Goal: Transaction & Acquisition: Purchase product/service

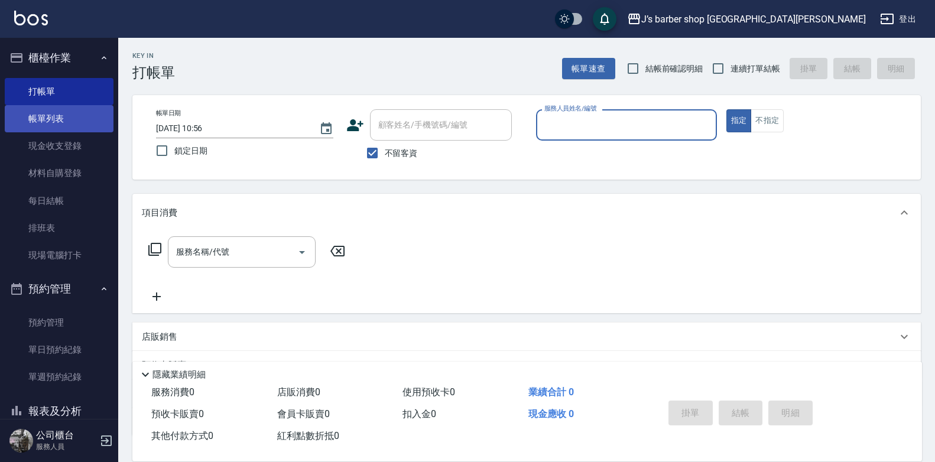
click at [60, 128] on link "帳單列表" at bounding box center [59, 118] width 109 height 27
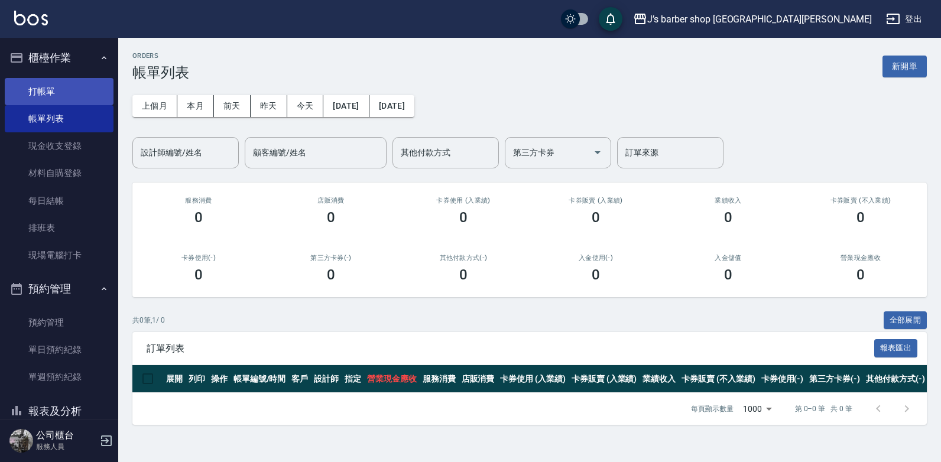
click at [92, 93] on link "打帳單" at bounding box center [59, 91] width 109 height 27
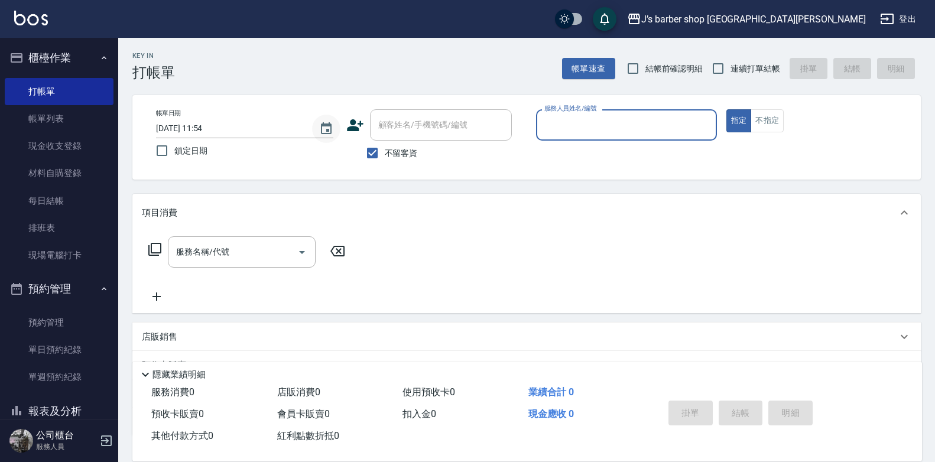
click at [326, 124] on icon "Choose date, selected date is 2025-09-17" at bounding box center [326, 128] width 11 height 12
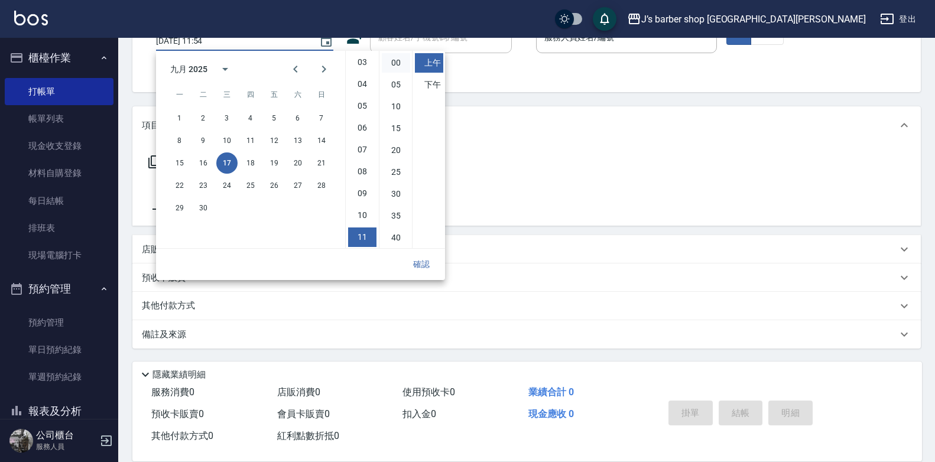
click at [393, 64] on li "00" at bounding box center [396, 63] width 28 height 20
type input "[DATE] 11:00"
click at [428, 267] on button "確認" at bounding box center [422, 265] width 38 height 22
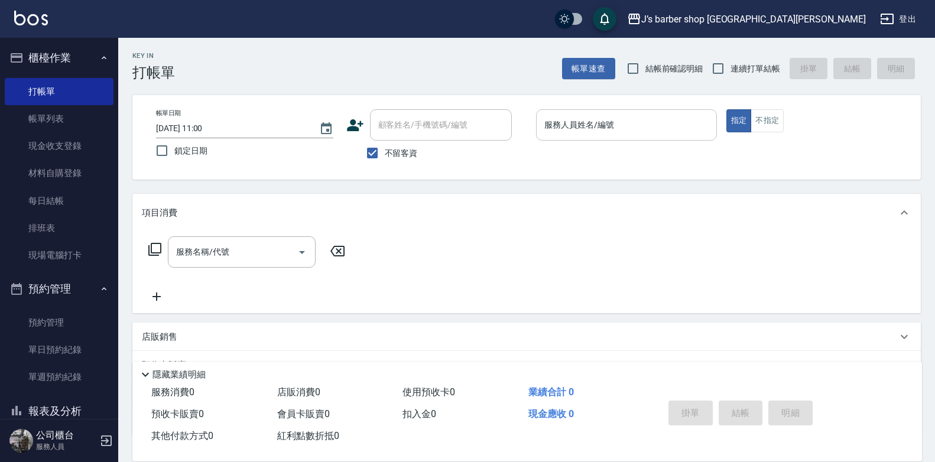
click at [630, 117] on input "服務人員姓名/編號" at bounding box center [627, 125] width 170 height 21
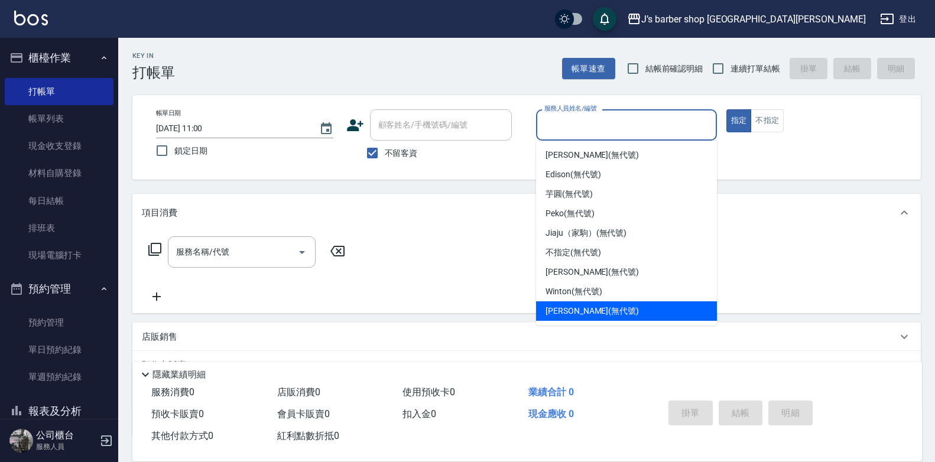
click at [577, 313] on span "[PERSON_NAME] (無代號)" at bounding box center [592, 311] width 93 height 12
type input "[PERSON_NAME](無代號)"
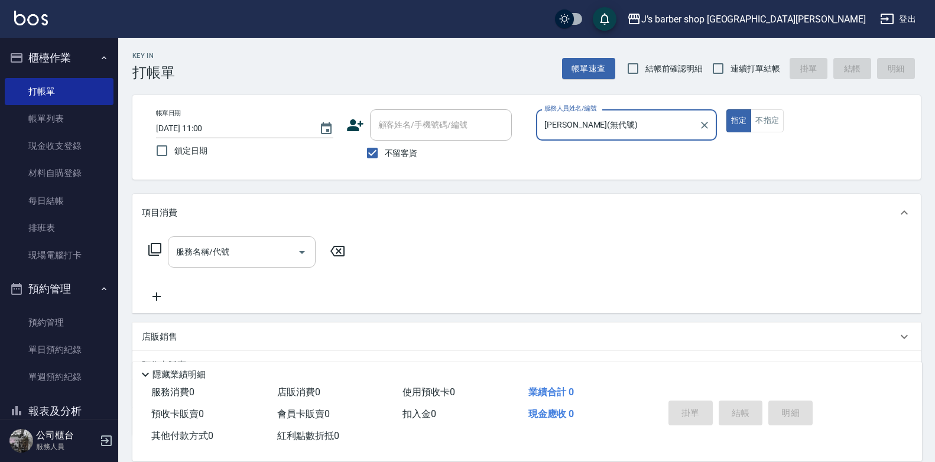
click at [267, 265] on div "服務名稱/代號" at bounding box center [242, 252] width 148 height 31
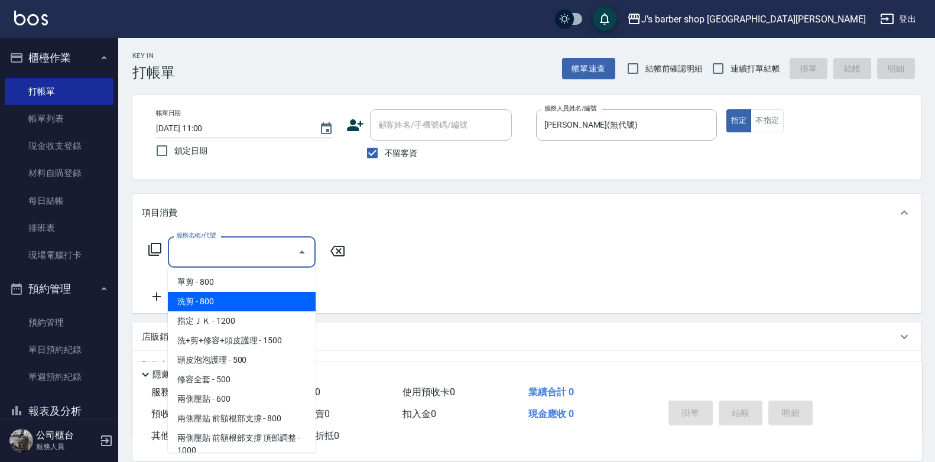
click at [215, 297] on span "洗剪 - 800" at bounding box center [242, 302] width 148 height 20
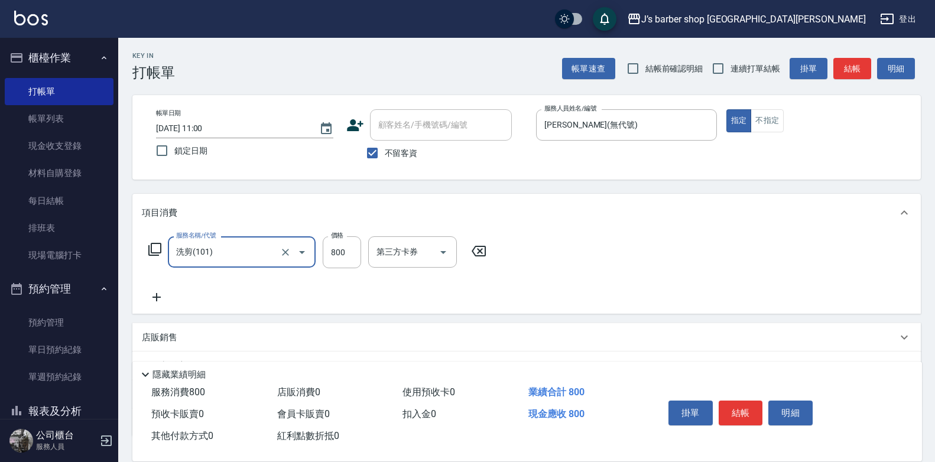
click at [255, 257] on input "洗剪(101)" at bounding box center [225, 252] width 104 height 21
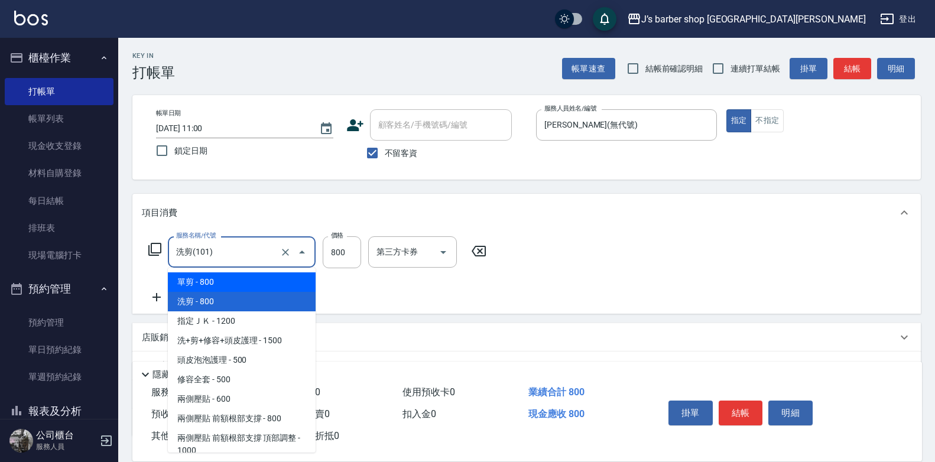
click at [233, 286] on span "單剪 - 800" at bounding box center [242, 283] width 148 height 20
click at [247, 253] on input "單剪(100)" at bounding box center [225, 252] width 104 height 21
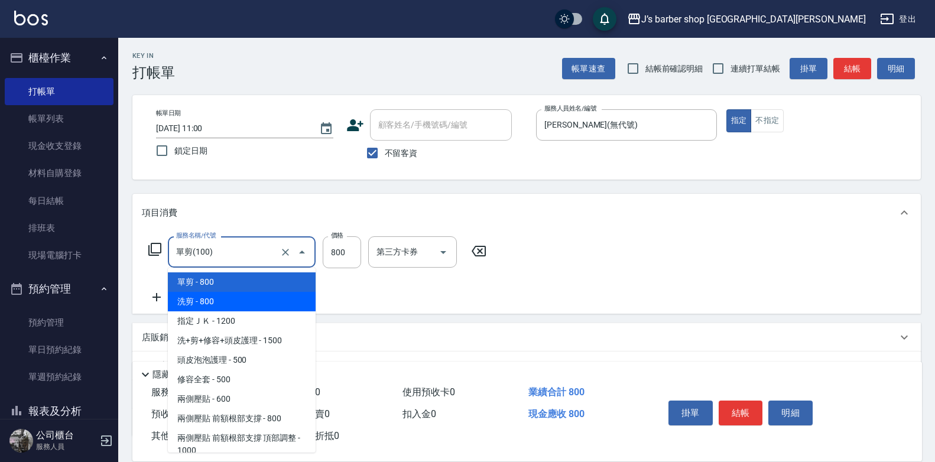
click at [234, 294] on span "洗剪 - 800" at bounding box center [242, 302] width 148 height 20
type input "洗剪(101)"
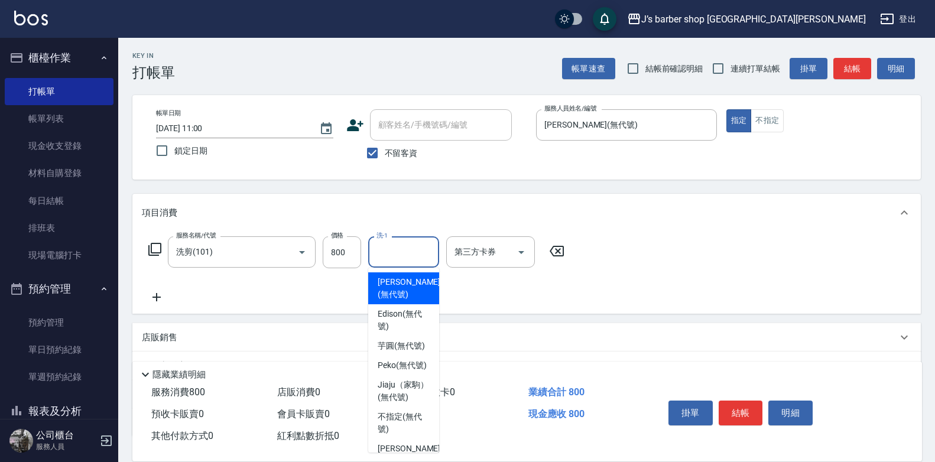
click at [404, 259] on input "洗-1" at bounding box center [404, 252] width 60 height 21
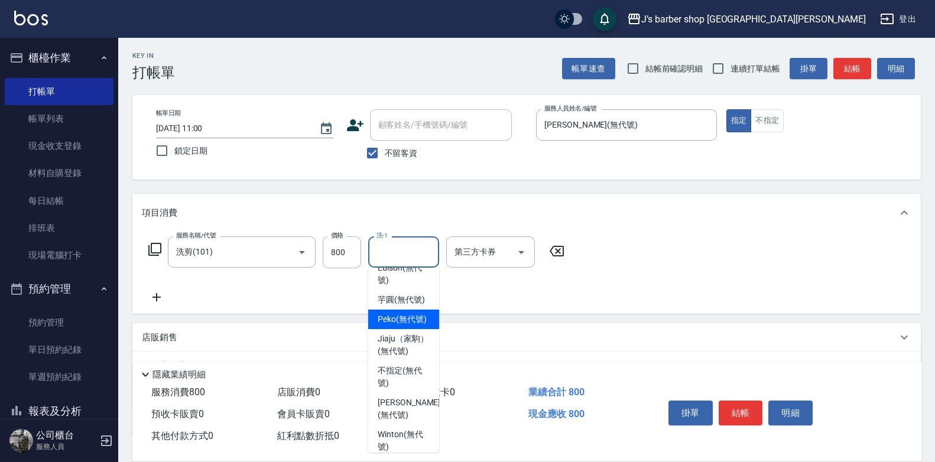
scroll to position [118, 0]
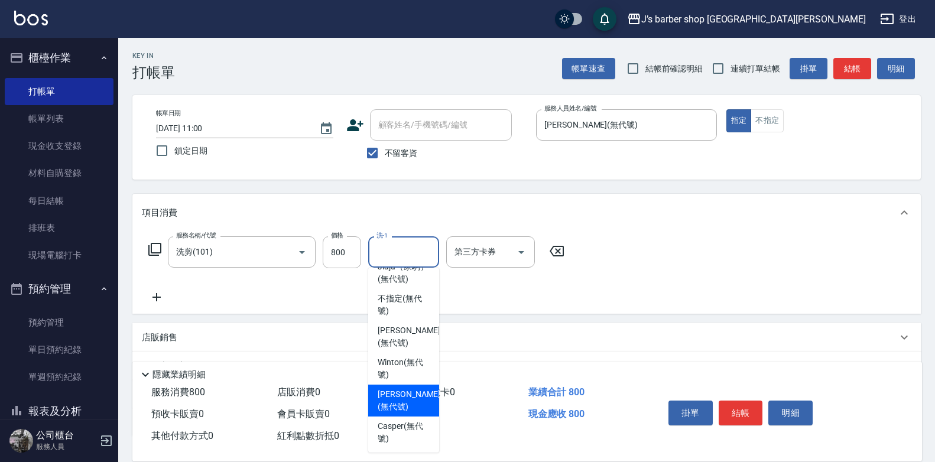
drag, startPoint x: 394, startPoint y: 415, endPoint x: 419, endPoint y: 393, distance: 33.5
click at [394, 413] on span "[PERSON_NAME] (無代號)" at bounding box center [409, 400] width 63 height 25
type input "[PERSON_NAME](無代號)"
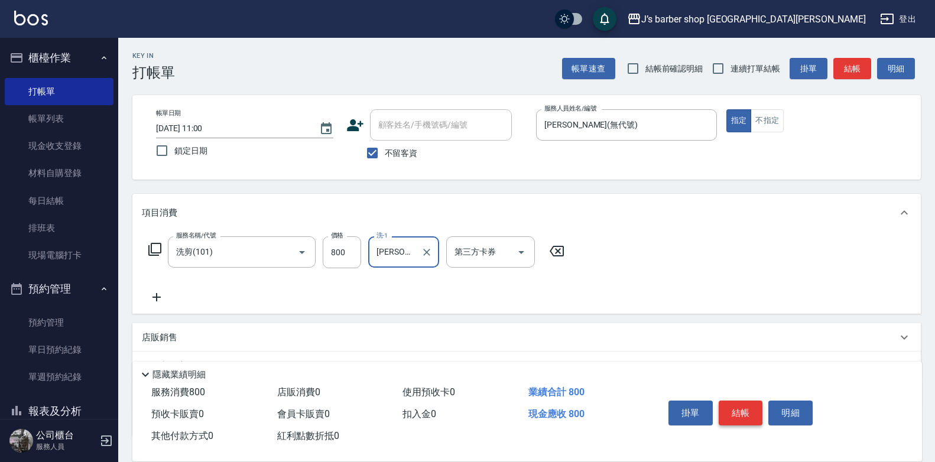
click at [748, 409] on button "結帳" at bounding box center [741, 413] width 44 height 25
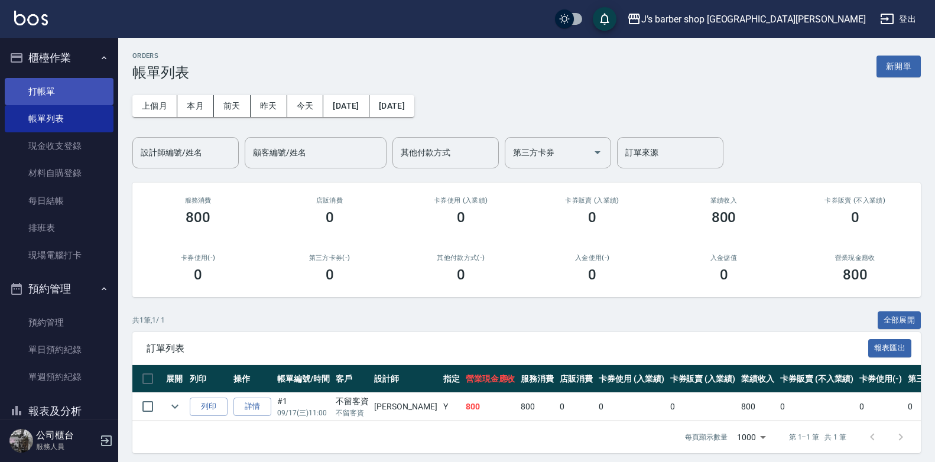
click at [28, 86] on link "打帳單" at bounding box center [59, 91] width 109 height 27
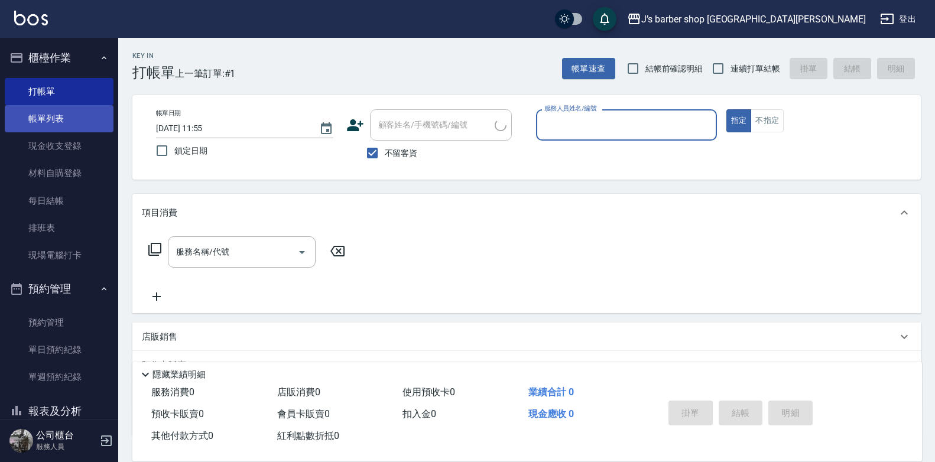
click at [39, 115] on link "帳單列表" at bounding box center [59, 118] width 109 height 27
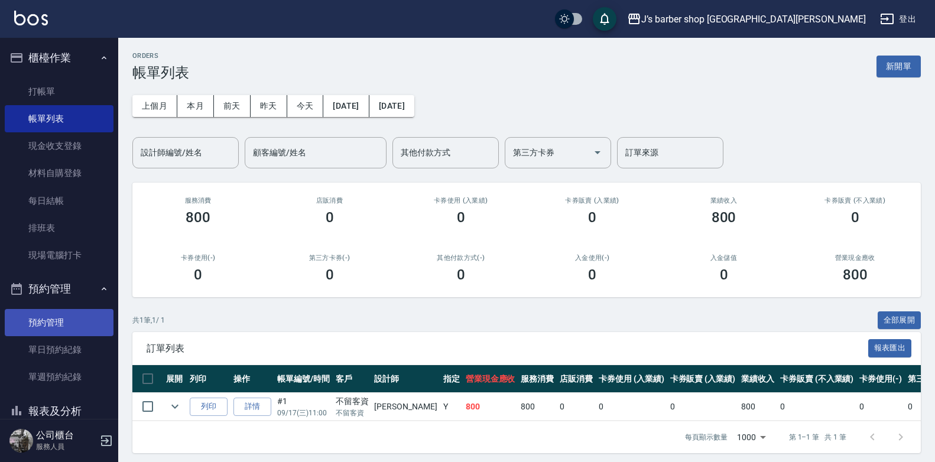
drag, startPoint x: 89, startPoint y: 325, endPoint x: 72, endPoint y: 323, distance: 17.2
click at [89, 325] on link "預約管理" at bounding box center [59, 322] width 109 height 27
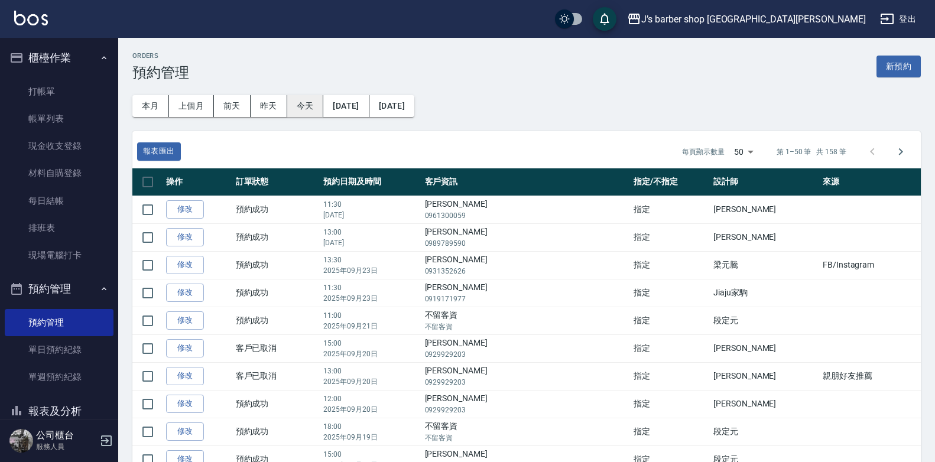
click at [292, 103] on button "今天" at bounding box center [305, 106] width 37 height 22
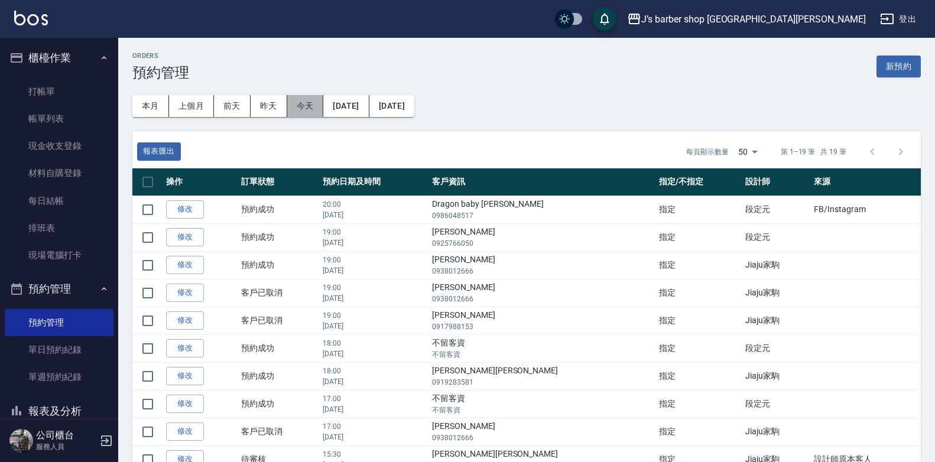
click at [297, 105] on button "今天" at bounding box center [305, 106] width 37 height 22
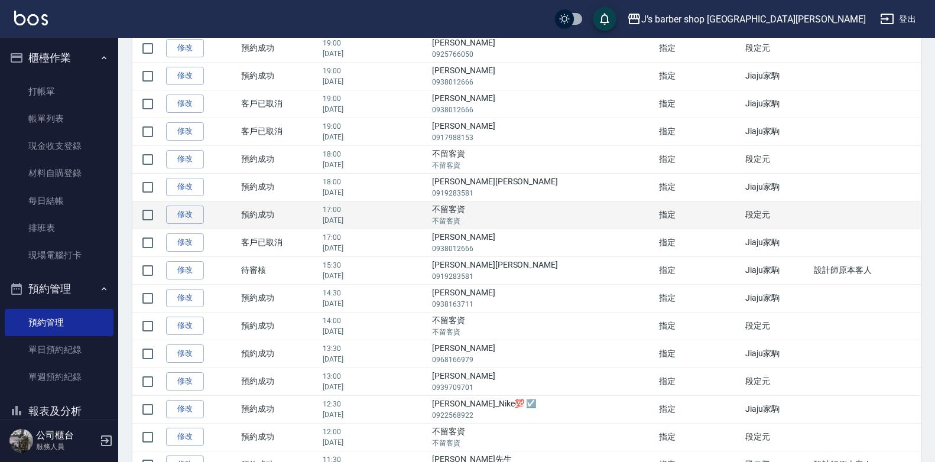
scroll to position [308, 0]
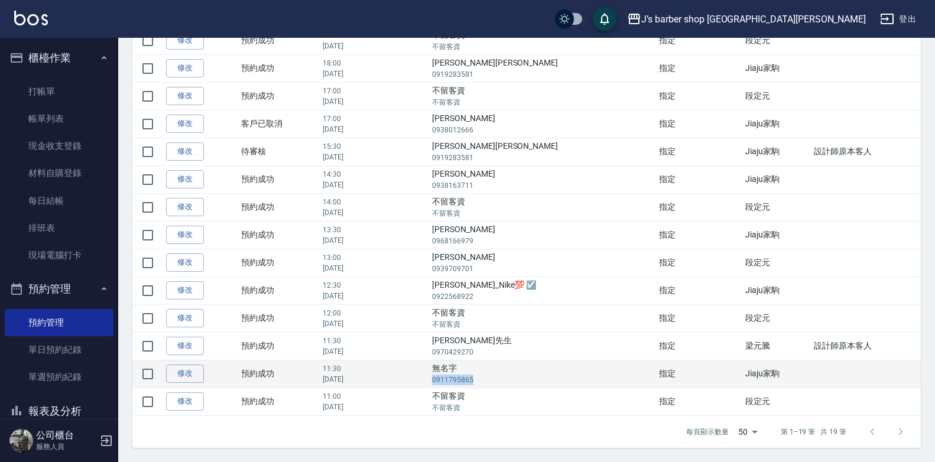
drag, startPoint x: 479, startPoint y: 377, endPoint x: 517, endPoint y: 381, distance: 38.0
click at [517, 381] on p "0911795865" at bounding box center [542, 380] width 221 height 11
drag, startPoint x: 517, startPoint y: 381, endPoint x: 506, endPoint y: 378, distance: 11.0
copy p "0911795865"
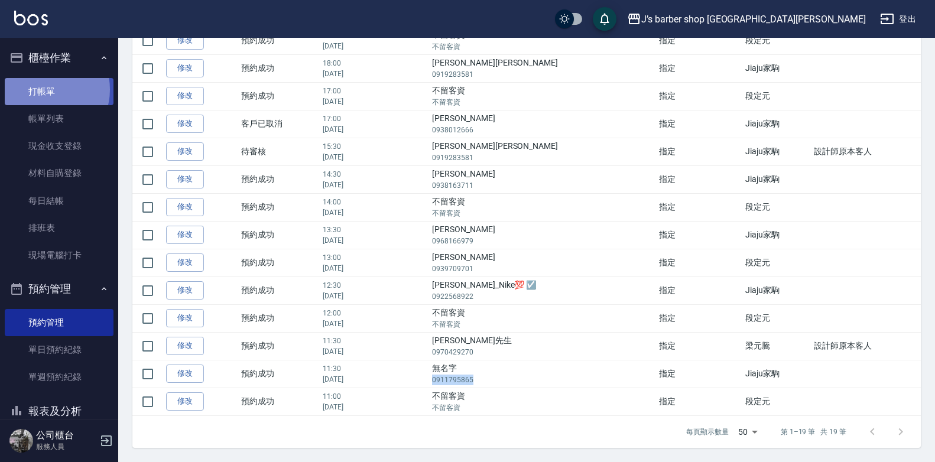
click at [45, 89] on link "打帳單" at bounding box center [59, 91] width 109 height 27
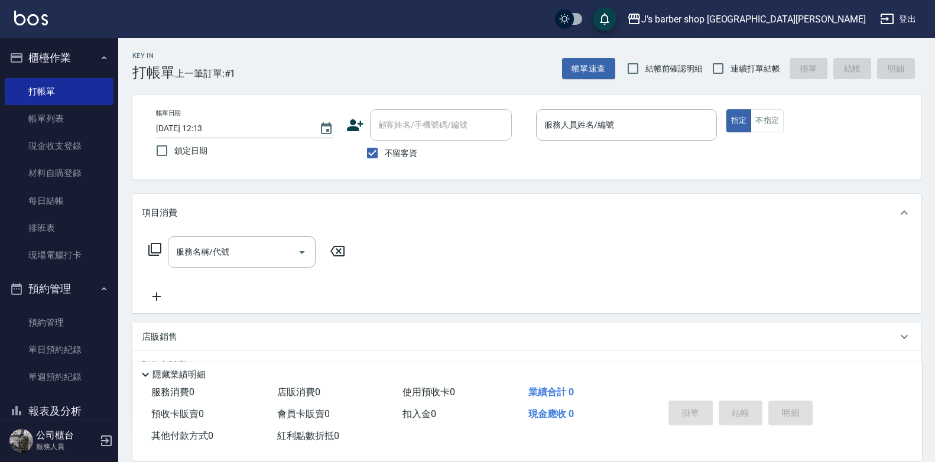
click at [402, 145] on label "不留客資" at bounding box center [389, 153] width 58 height 25
click at [385, 145] on input "不留客資" at bounding box center [372, 153] width 25 height 25
checkbox input "false"
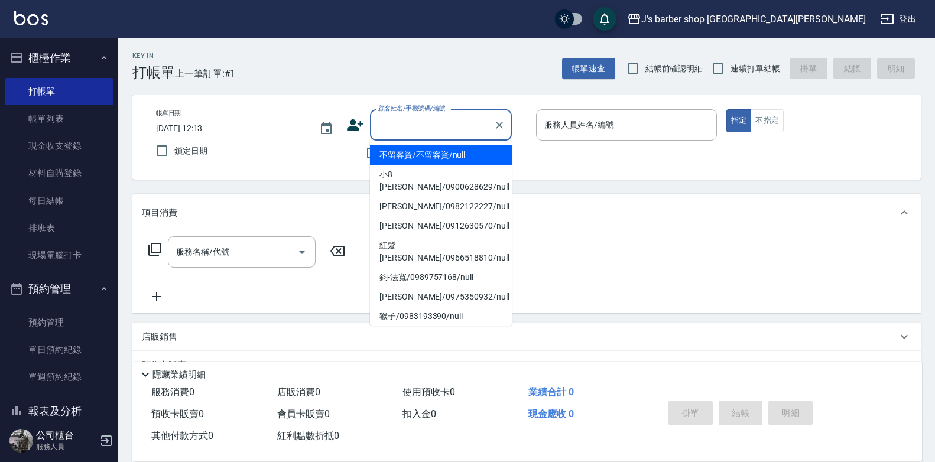
click at [406, 123] on input "顧客姓名/手機號碼/編號" at bounding box center [432, 125] width 114 height 21
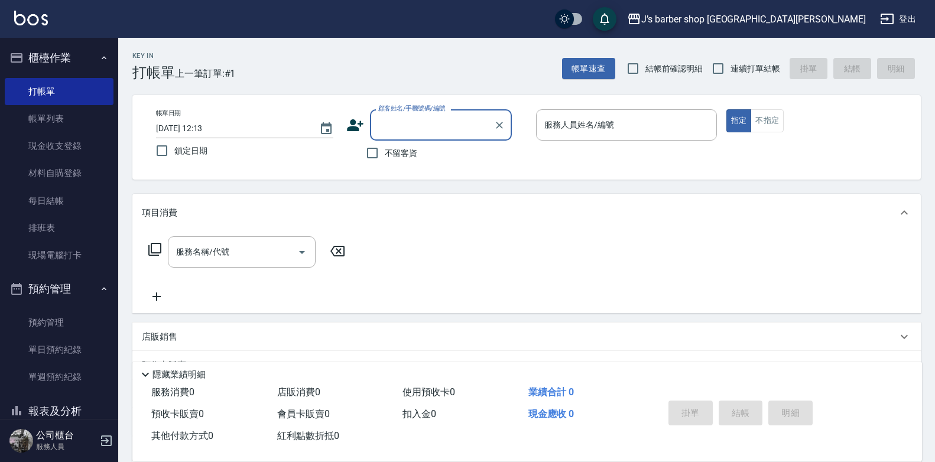
paste input "0911795865"
click at [451, 154] on li "無名字/0911795865/null" at bounding box center [441, 155] width 142 height 20
type input "無名字/0911795865/null"
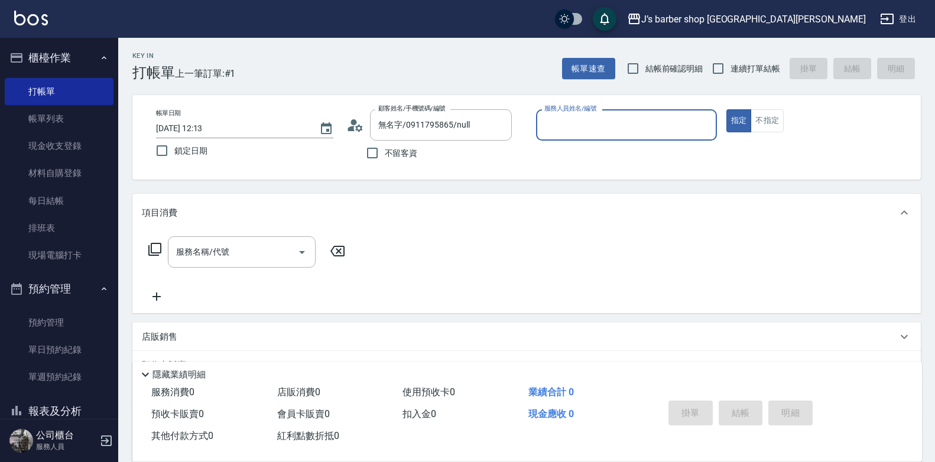
click at [586, 127] on input "服務人員姓名/編號" at bounding box center [627, 125] width 170 height 21
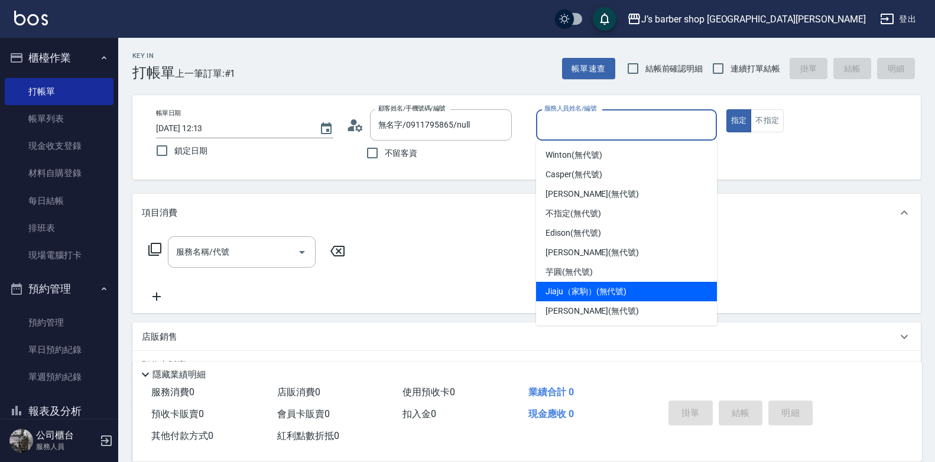
click at [577, 289] on span "Jiaju（家駒） (無代號)" at bounding box center [586, 292] width 81 height 12
type input "Jiaju（家駒）(無代號)"
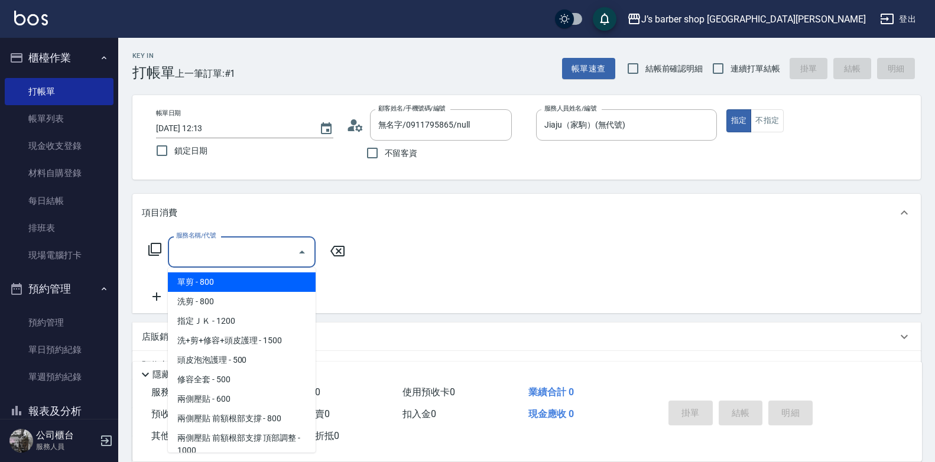
click at [254, 251] on input "服務名稱/代號" at bounding box center [232, 252] width 119 height 21
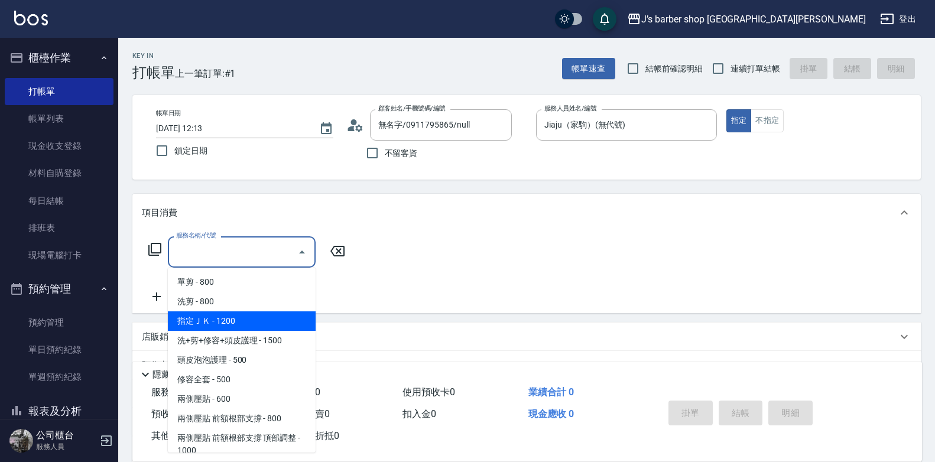
click at [233, 318] on span "指定ＪＫ - 1200" at bounding box center [242, 322] width 148 height 20
type input "指定ＪＫ(102)"
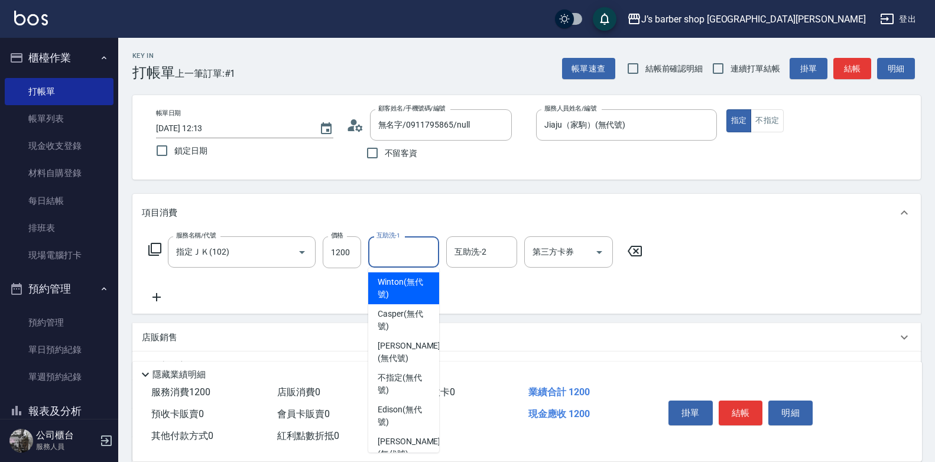
click at [392, 253] on input "互助洗-1" at bounding box center [404, 252] width 60 height 21
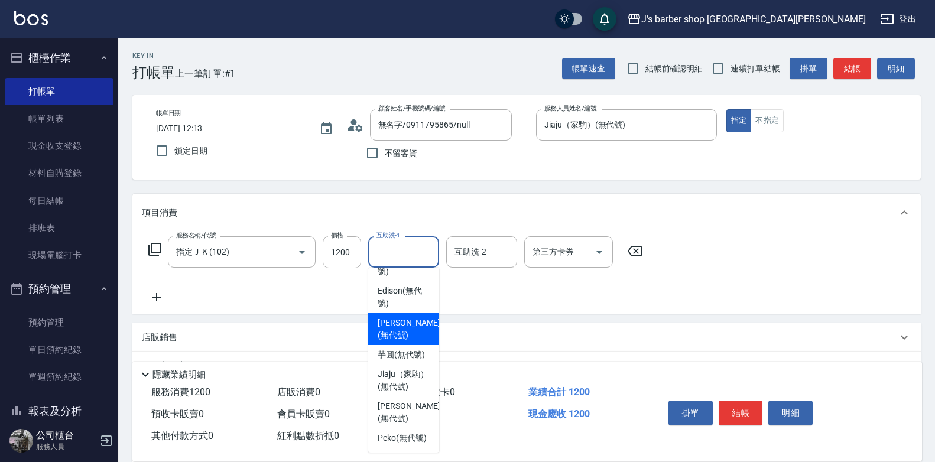
scroll to position [144, 0]
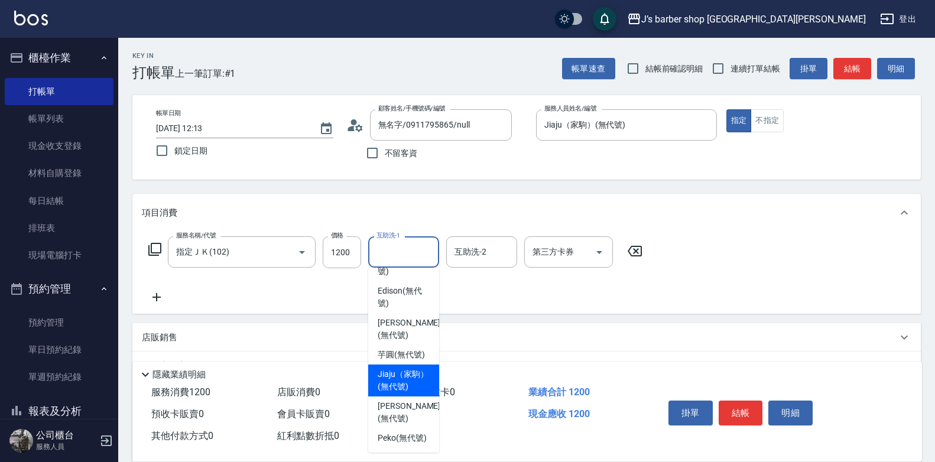
click at [418, 368] on span "Jiaju（家駒） (無代號)" at bounding box center [404, 380] width 52 height 25
type input "Jiaju（家駒）(無代號)"
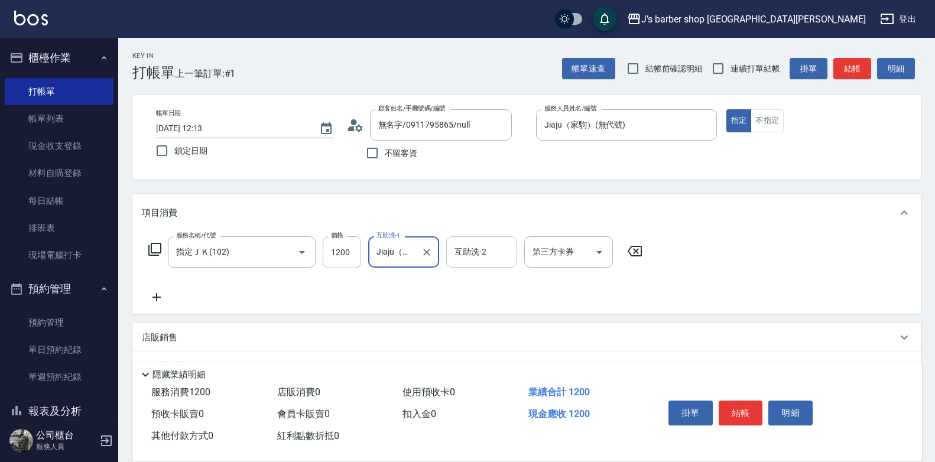
click at [482, 252] on input "互助洗-2" at bounding box center [482, 252] width 60 height 21
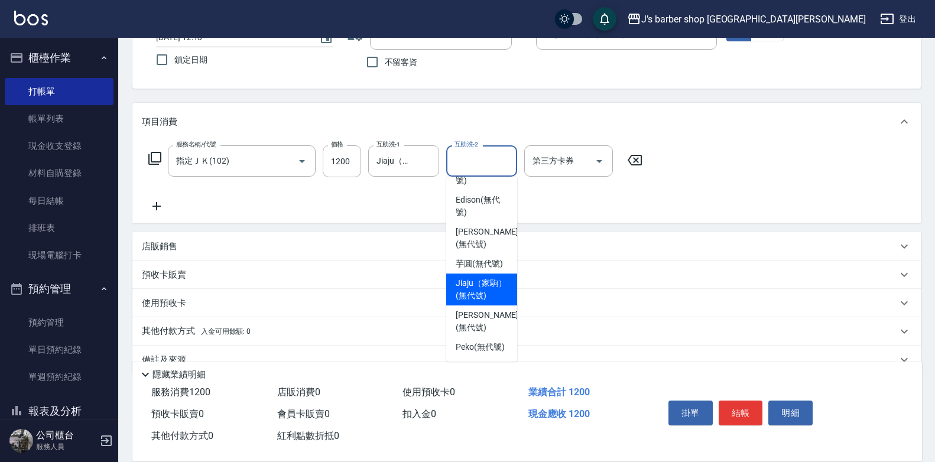
scroll to position [116, 0]
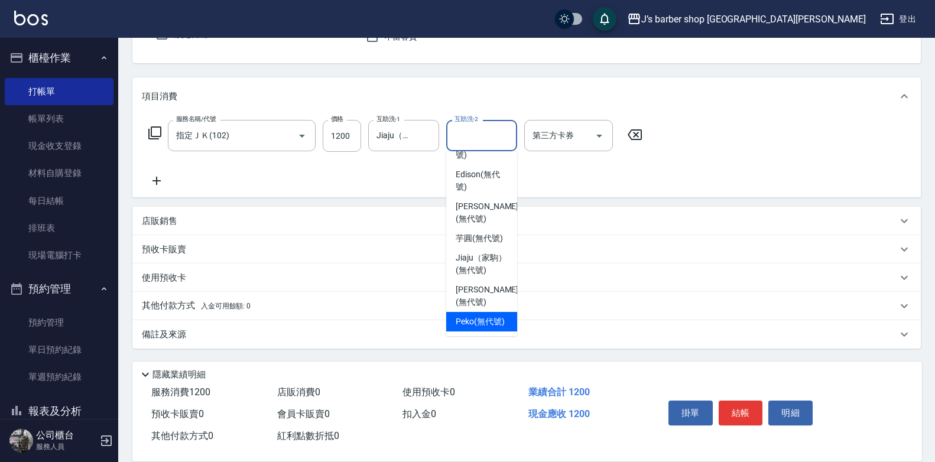
click at [462, 316] on span "Peko (無代號)" at bounding box center [480, 322] width 49 height 12
type input "Peko(無代號)"
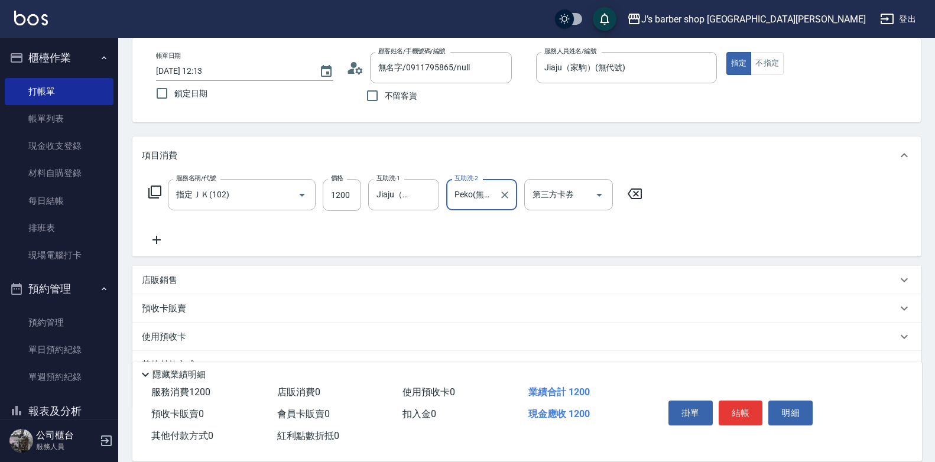
scroll to position [0, 0]
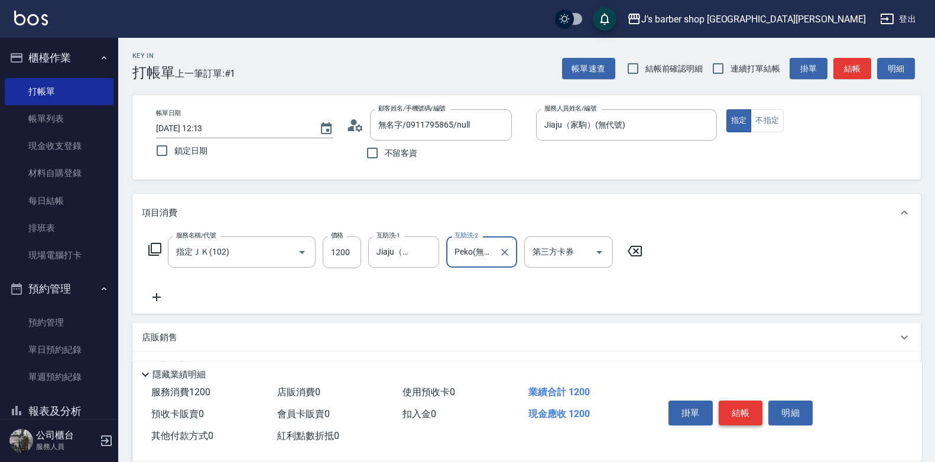
click at [737, 404] on button "結帳" at bounding box center [741, 413] width 44 height 25
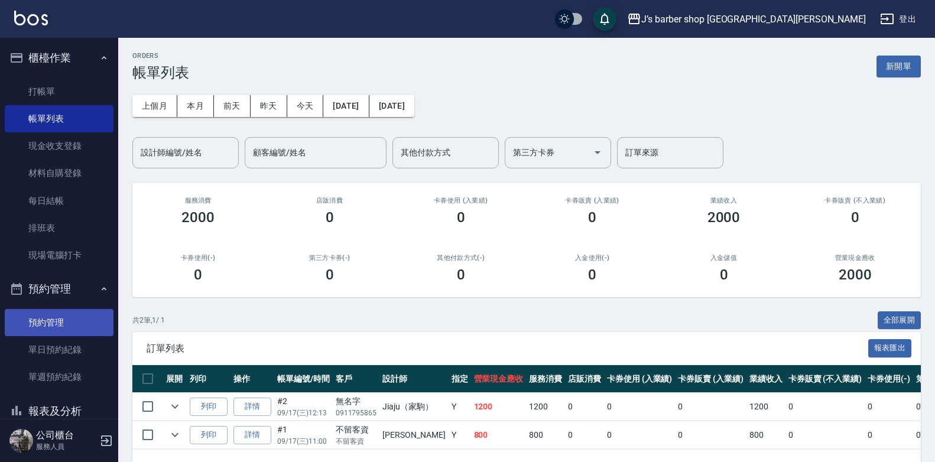
drag, startPoint x: 46, startPoint y: 329, endPoint x: 64, endPoint y: 326, distance: 18.6
click at [46, 329] on link "預約管理" at bounding box center [59, 322] width 109 height 27
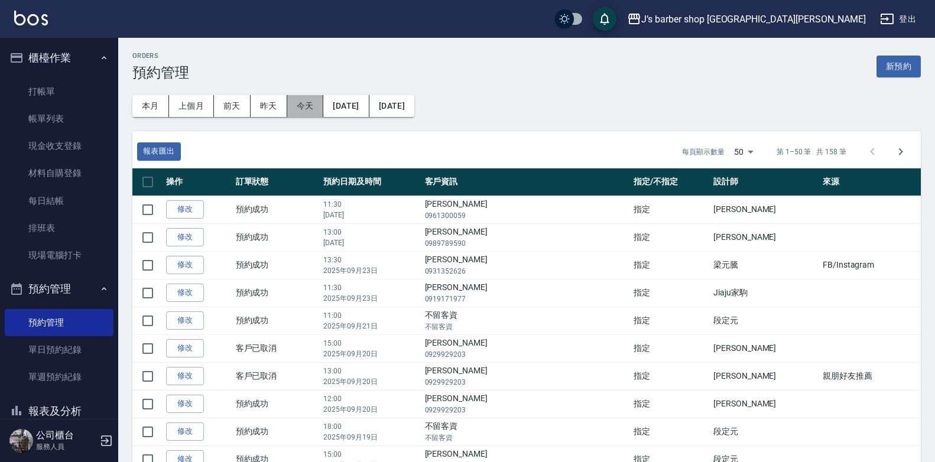
click at [310, 111] on button "今天" at bounding box center [305, 106] width 37 height 22
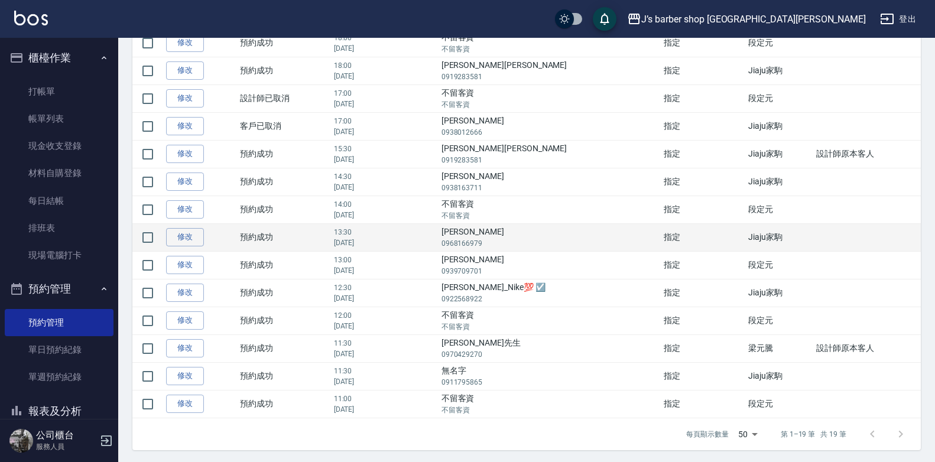
scroll to position [308, 0]
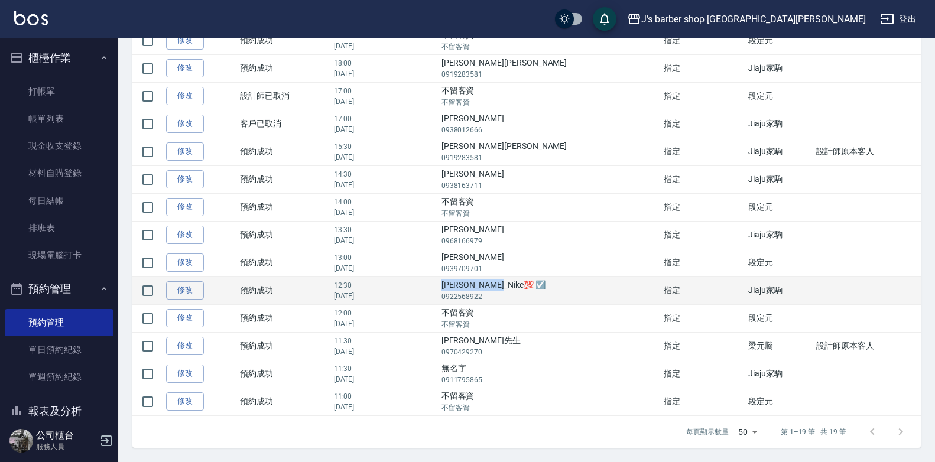
drag, startPoint x: 487, startPoint y: 286, endPoint x: 580, endPoint y: 284, distance: 92.9
click at [580, 284] on td "[PERSON_NAME]_Nike💯 ☑️ 0922568922" at bounding box center [550, 291] width 223 height 28
drag, startPoint x: 580, startPoint y: 284, endPoint x: 517, endPoint y: 288, distance: 62.8
copy td "[PERSON_NAME]_Nike💯 ☑️"
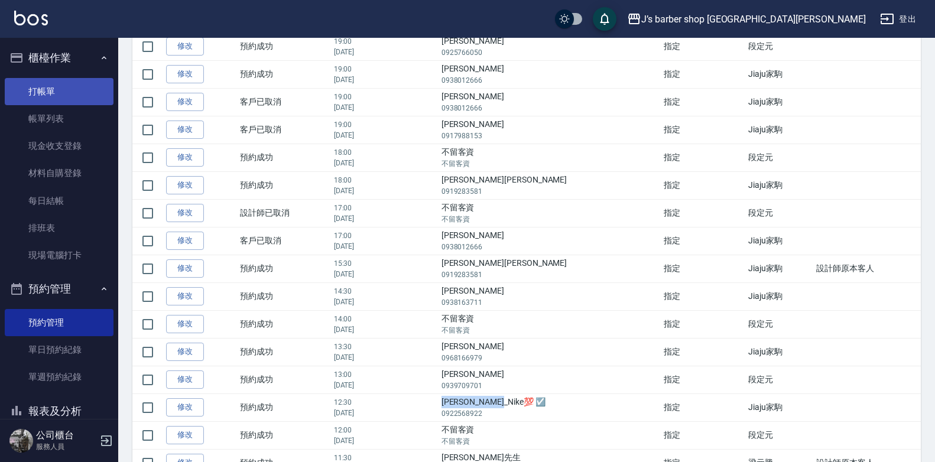
scroll to position [190, 0]
click at [65, 87] on link "打帳單" at bounding box center [59, 91] width 109 height 27
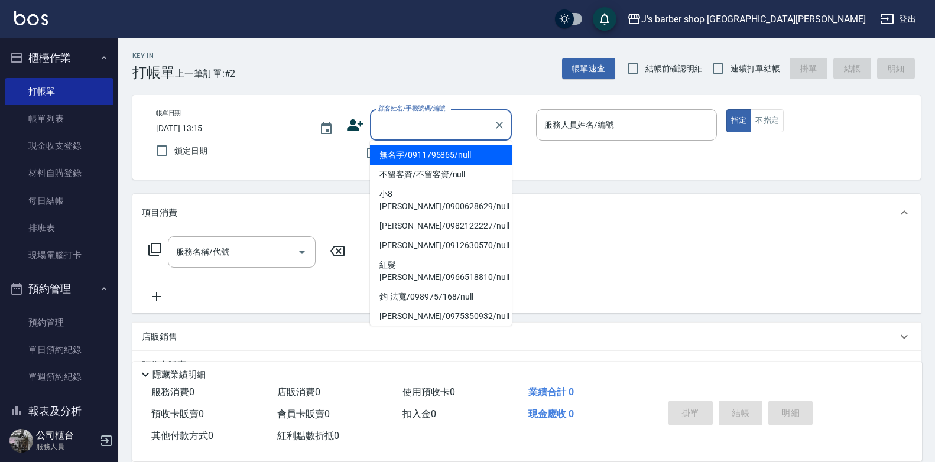
click at [436, 124] on input "顧客姓名/手機號碼/編號" at bounding box center [432, 125] width 114 height 21
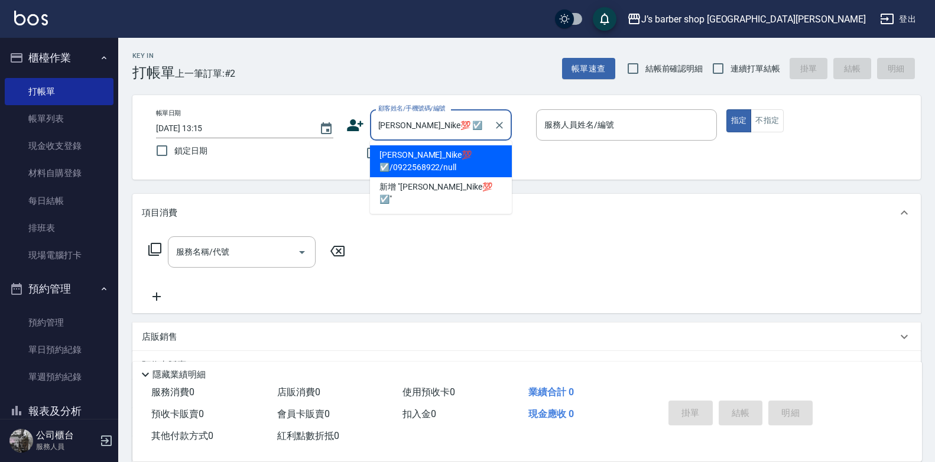
click at [408, 152] on li "[PERSON_NAME]_Nike💯 ☑️/0922568922/null" at bounding box center [441, 161] width 142 height 32
type input "[PERSON_NAME]_Nike💯 ☑️/0922568922/null"
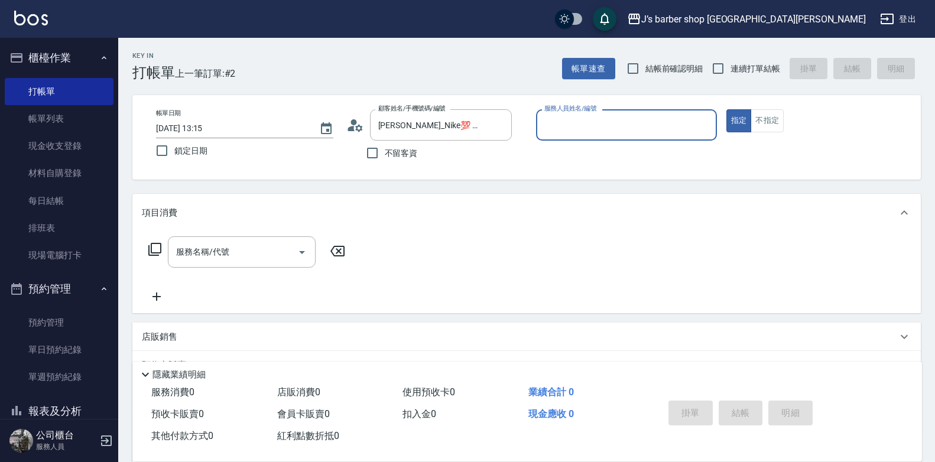
click at [606, 129] on input "服務人員姓名/編號" at bounding box center [627, 125] width 170 height 21
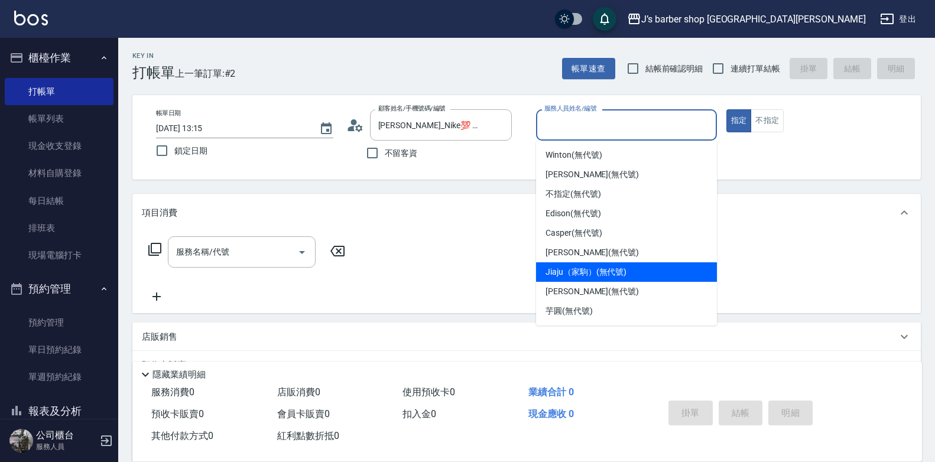
click at [581, 268] on span "Jiaju（家駒） (無代號)" at bounding box center [586, 272] width 81 height 12
type input "Jiaju（家駒）(無代號)"
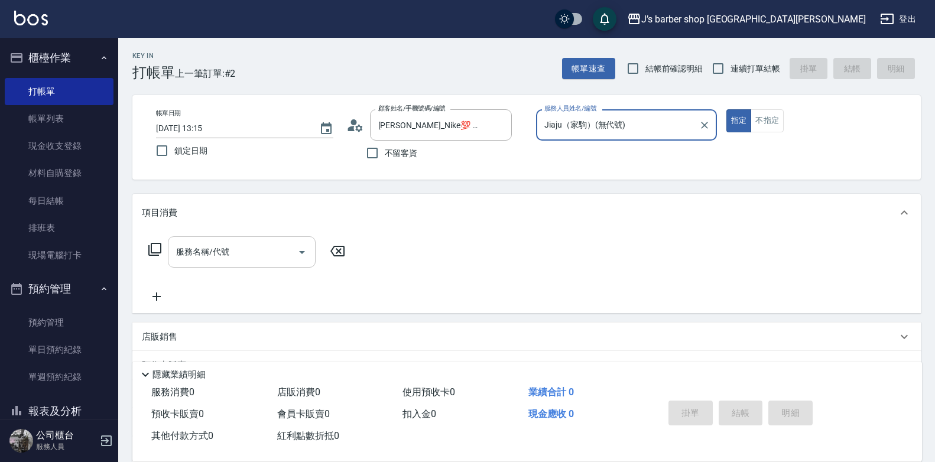
click at [212, 251] on input "服務名稱/代號" at bounding box center [232, 252] width 119 height 21
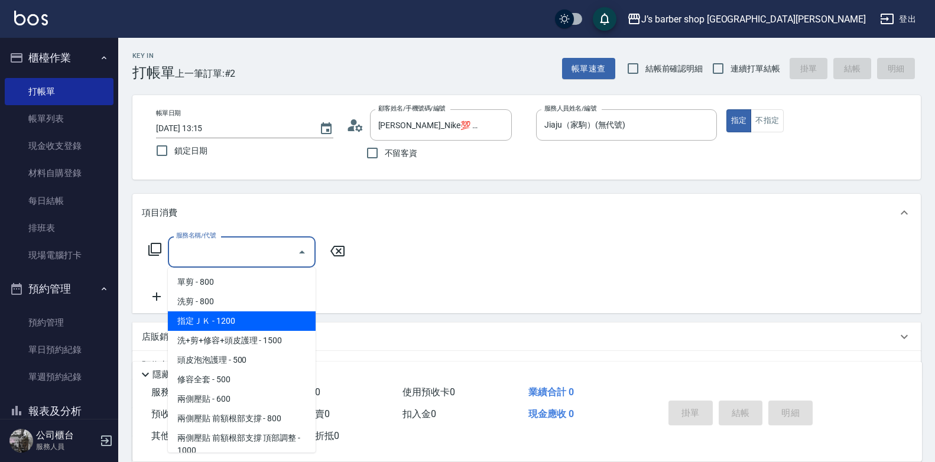
click at [237, 322] on span "指定ＪＫ - 1200" at bounding box center [242, 322] width 148 height 20
type input "指定ＪＫ(102)"
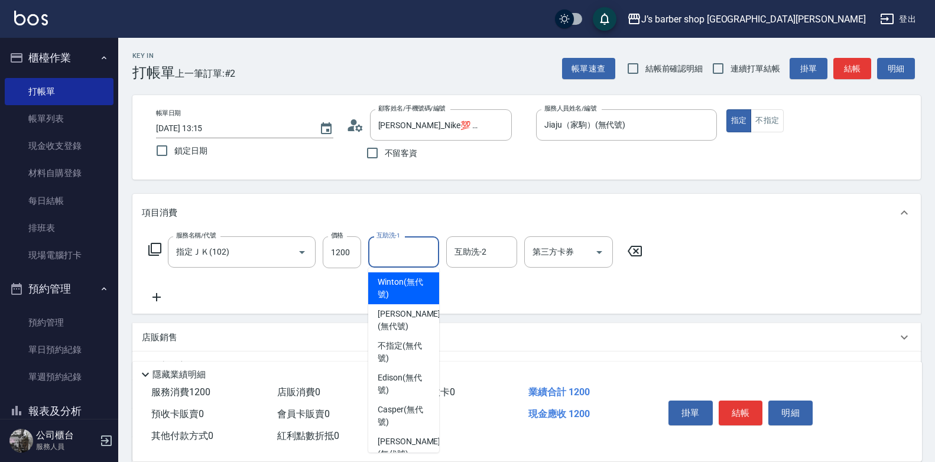
click at [404, 260] on input "互助洗-1" at bounding box center [404, 252] width 60 height 21
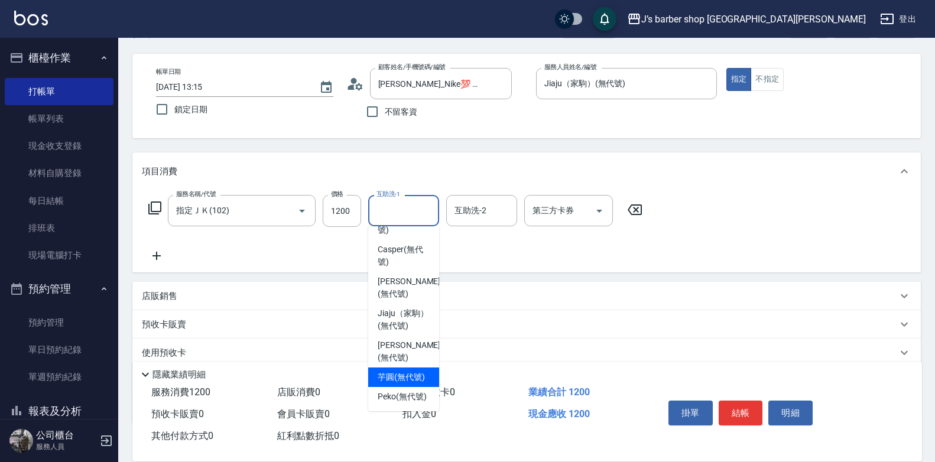
scroll to position [59, 0]
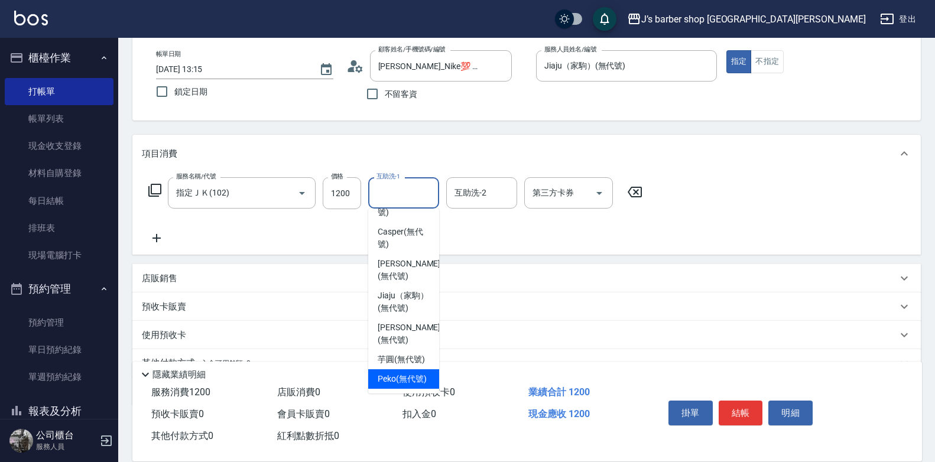
click at [407, 373] on span "Peko (無代號)" at bounding box center [402, 379] width 49 height 12
type input "Peko(無代號)"
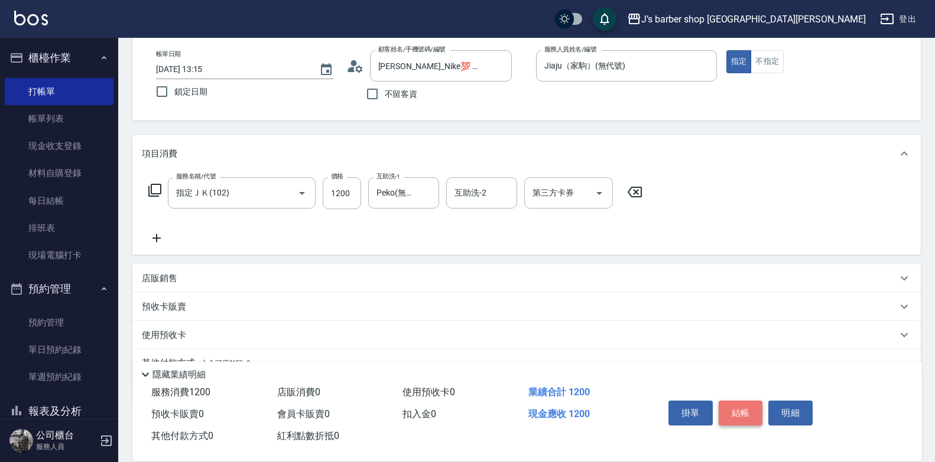
click at [742, 401] on button "結帳" at bounding box center [741, 413] width 44 height 25
